Goal: Find specific page/section: Find specific page/section

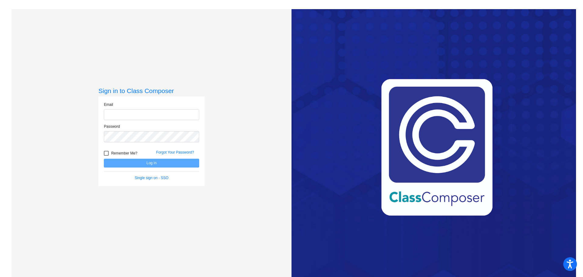
type input "[PERSON_NAME][EMAIL_ADDRESS][DOMAIN_NAME]"
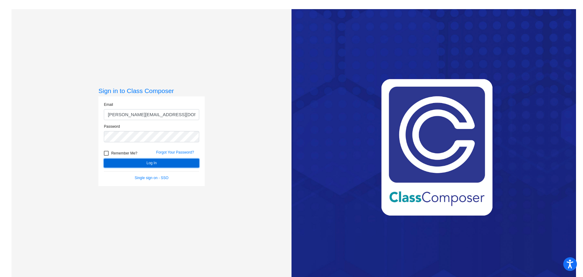
click at [136, 167] on button "Log In" at bounding box center [151, 163] width 95 height 9
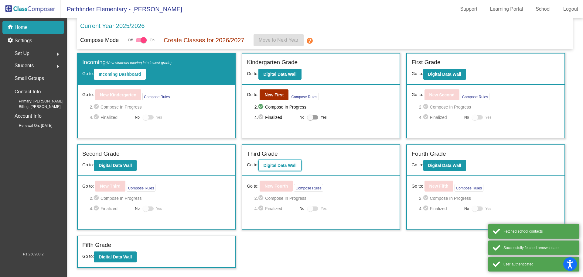
click at [279, 165] on b "Digital Data Wall" at bounding box center [279, 165] width 33 height 5
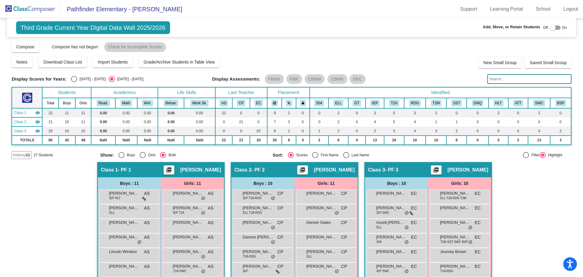
click at [502, 79] on input "text" at bounding box center [529, 79] width 84 height 10
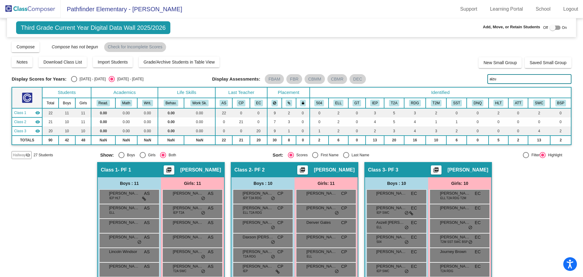
scroll to position [83, 0]
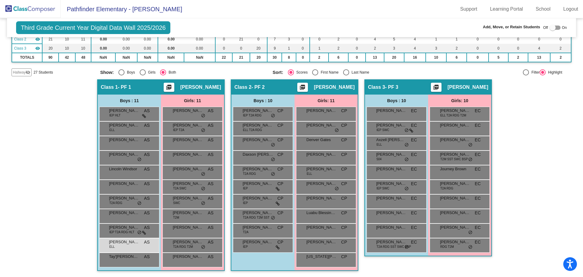
type input "alzu"
